Goal: Information Seeking & Learning: Understand process/instructions

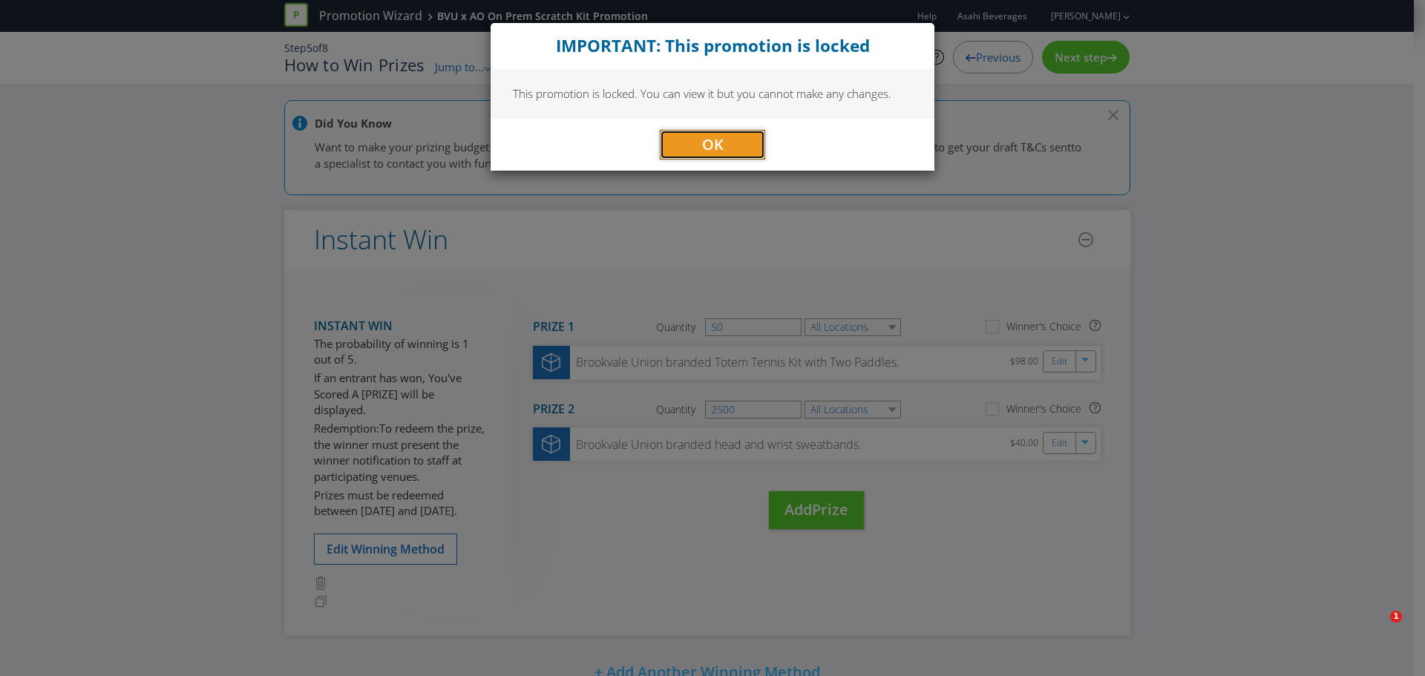
click at [684, 150] on button "OK" at bounding box center [712, 145] width 105 height 30
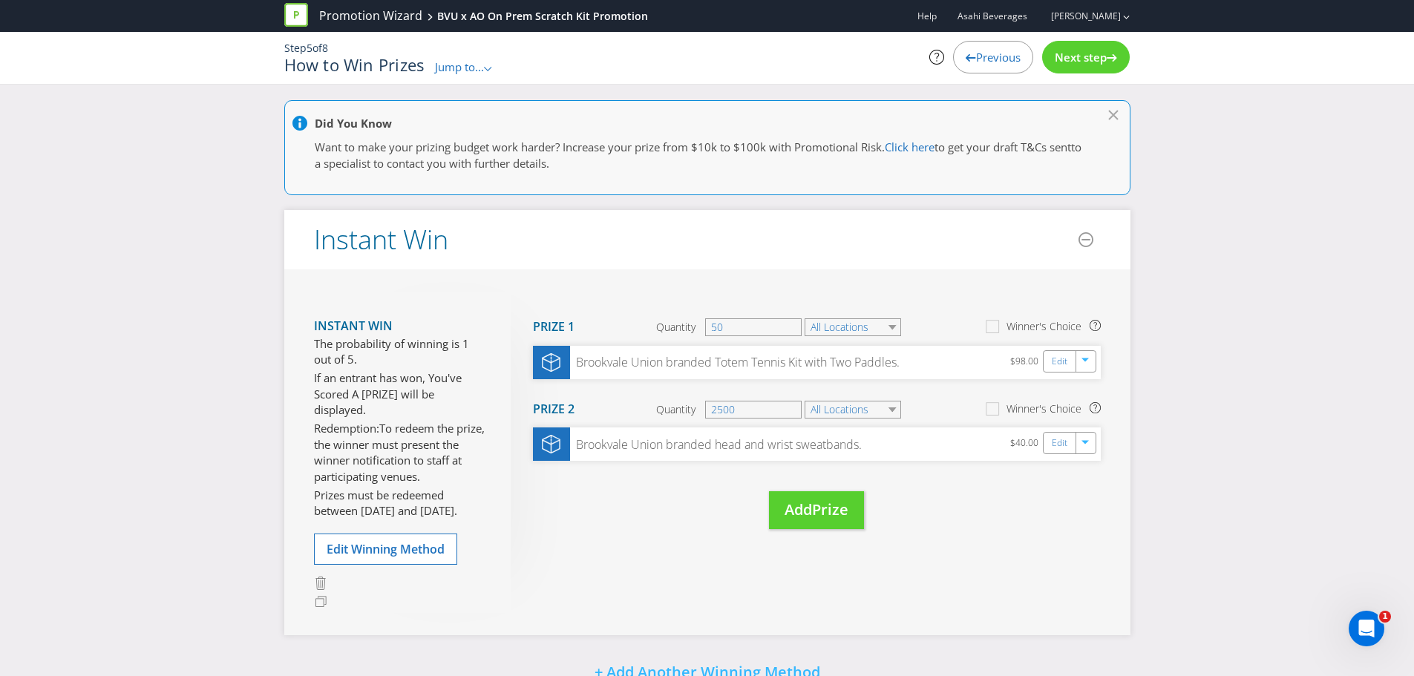
click at [439, 71] on span "Jump to..." at bounding box center [459, 66] width 49 height 15
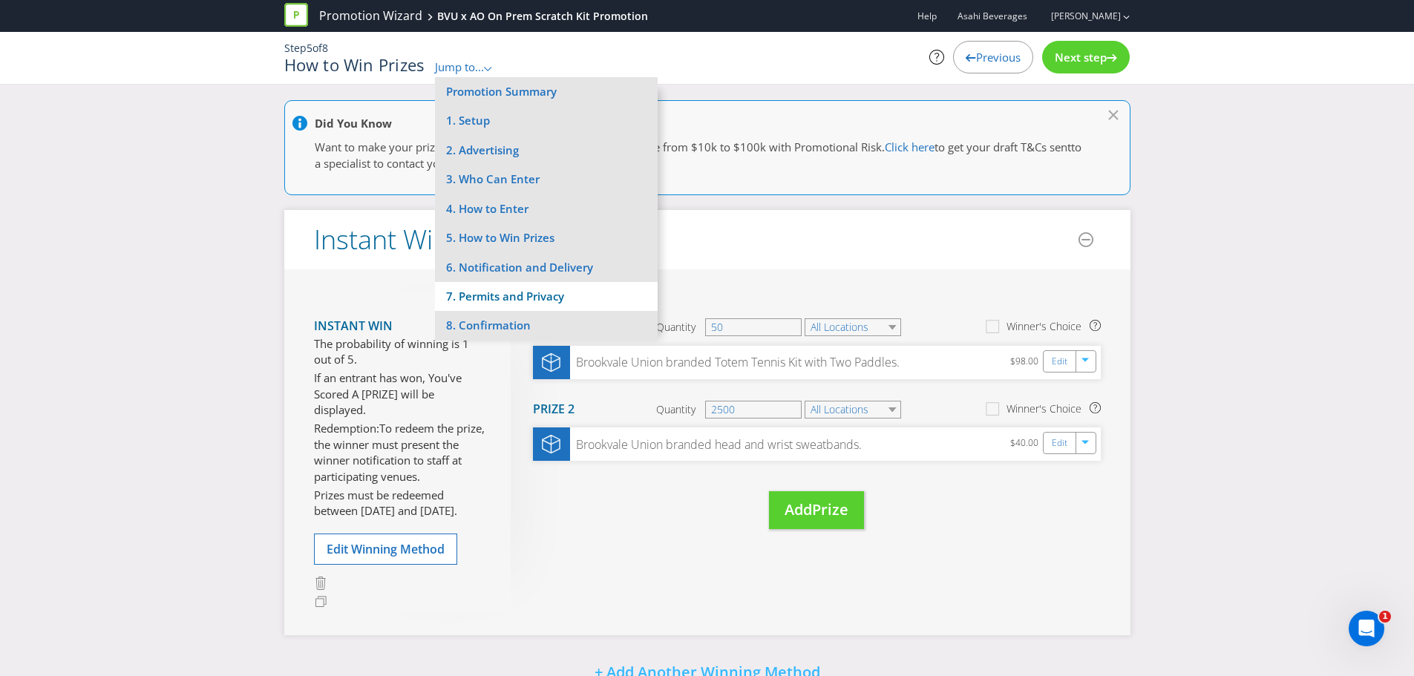
click at [490, 292] on li "7. Permits and Privacy" at bounding box center [546, 296] width 223 height 29
